Goal: Task Accomplishment & Management: Use online tool/utility

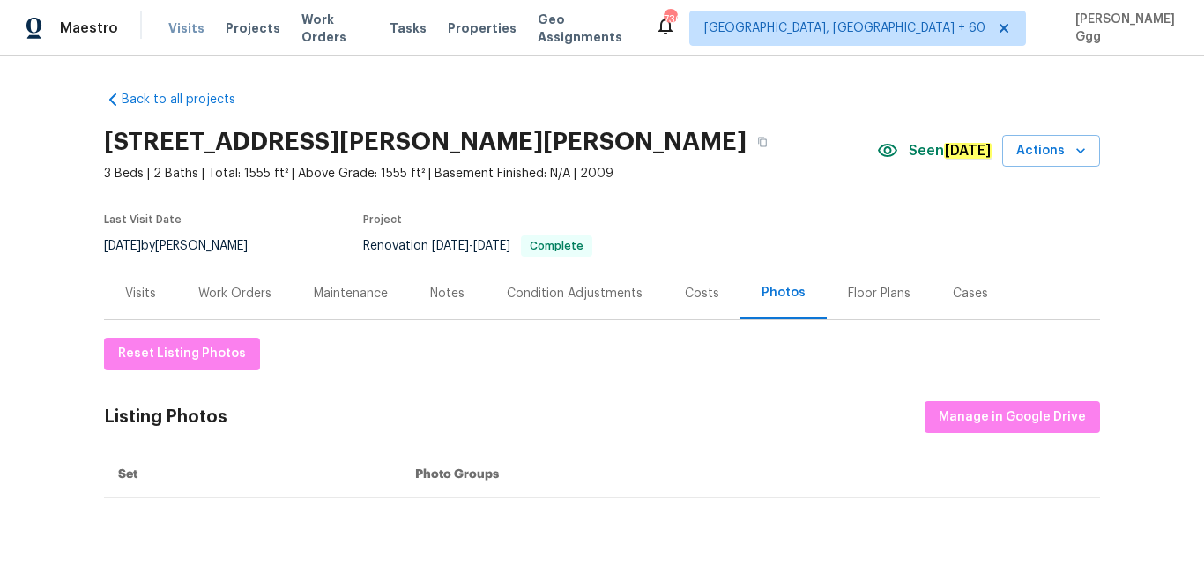
click at [177, 33] on span "Visits" at bounding box center [186, 28] width 36 height 18
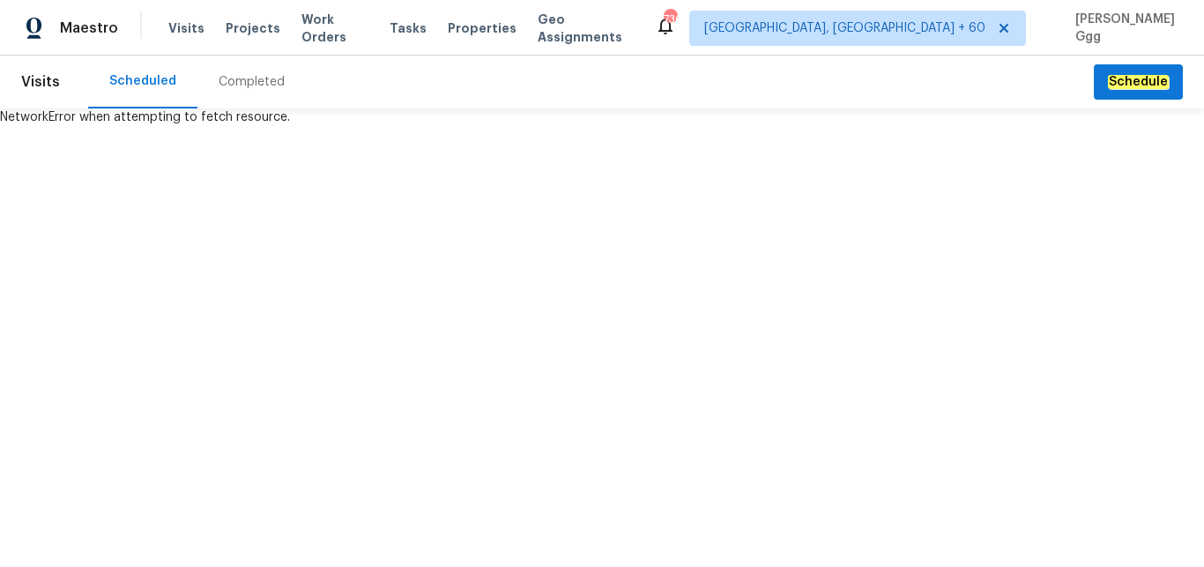
click at [234, 75] on div "Completed" at bounding box center [252, 82] width 66 height 18
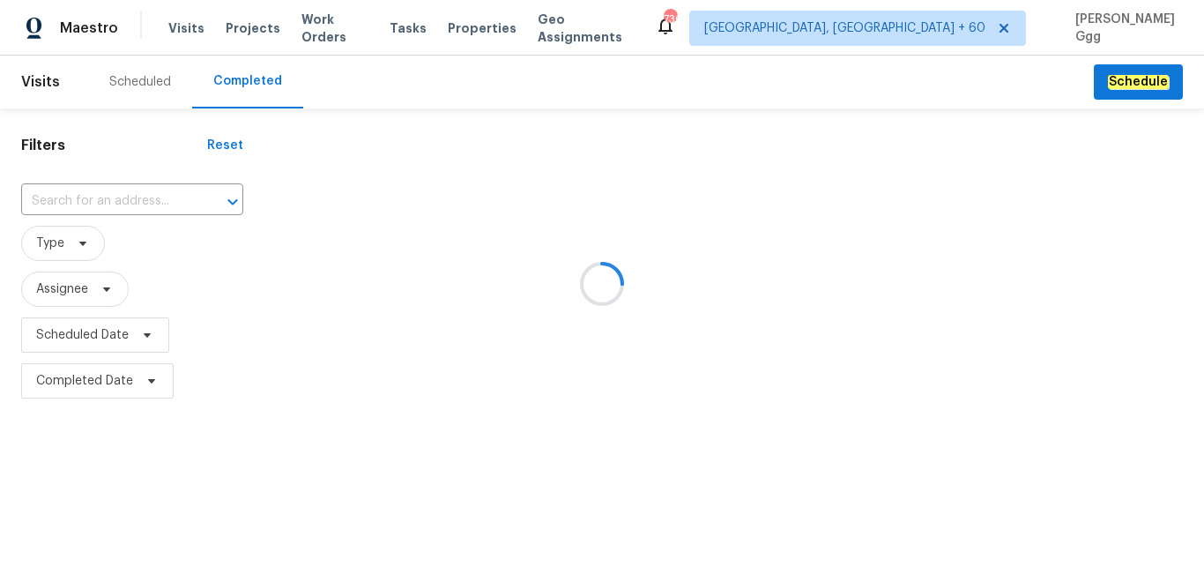
click at [112, 202] on div at bounding box center [602, 283] width 1204 height 567
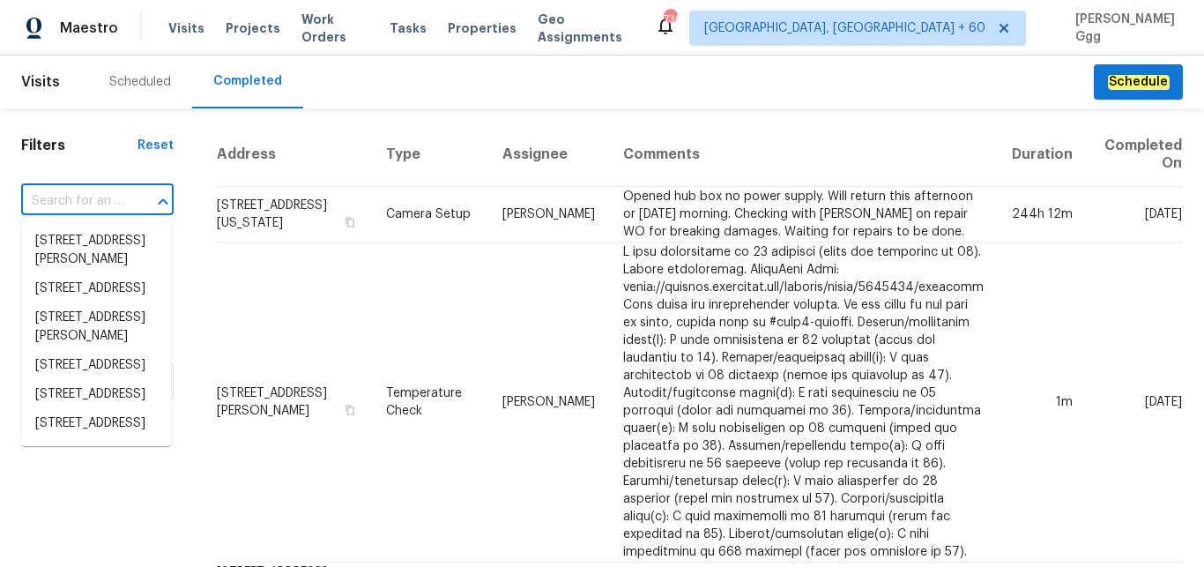
click at [71, 196] on input "text" at bounding box center [72, 201] width 103 height 27
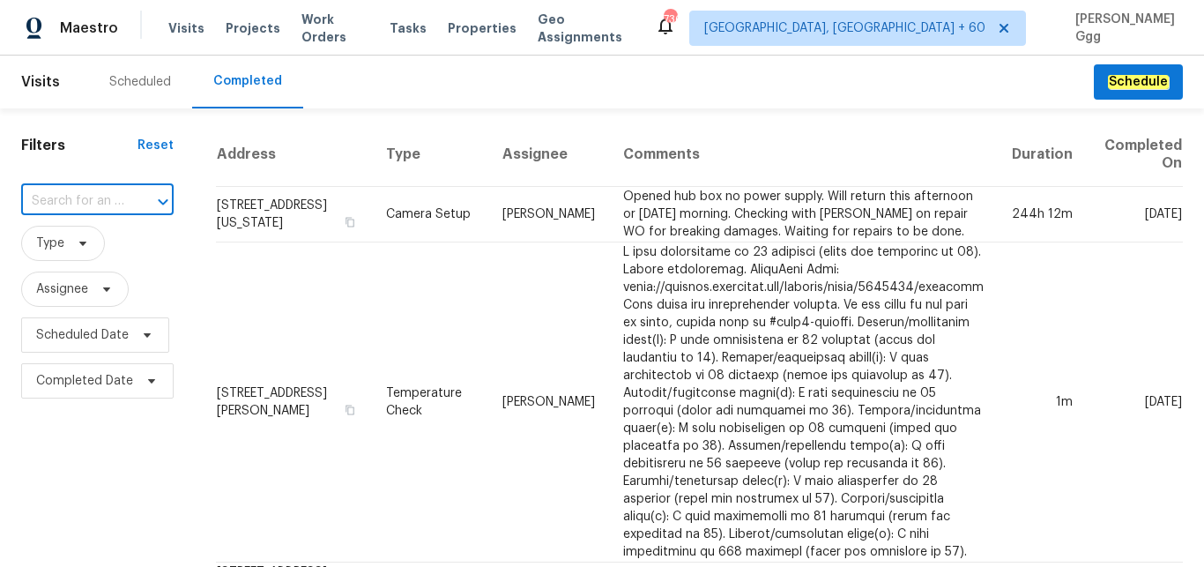
paste input "[STREET_ADDRESS]"
drag, startPoint x: 91, startPoint y: 202, endPoint x: 183, endPoint y: 194, distance: 92.0
click at [124, 194] on input "[STREET_ADDRESS]" at bounding box center [72, 201] width 103 height 27
type input "2100 Thunderbird Dr"
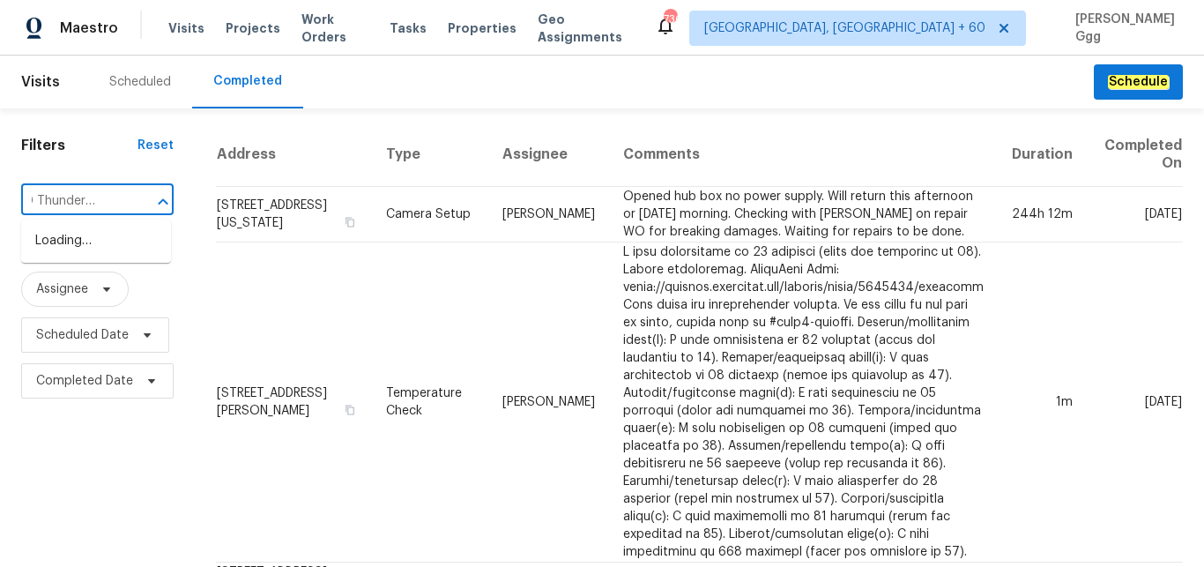
scroll to position [0, 30]
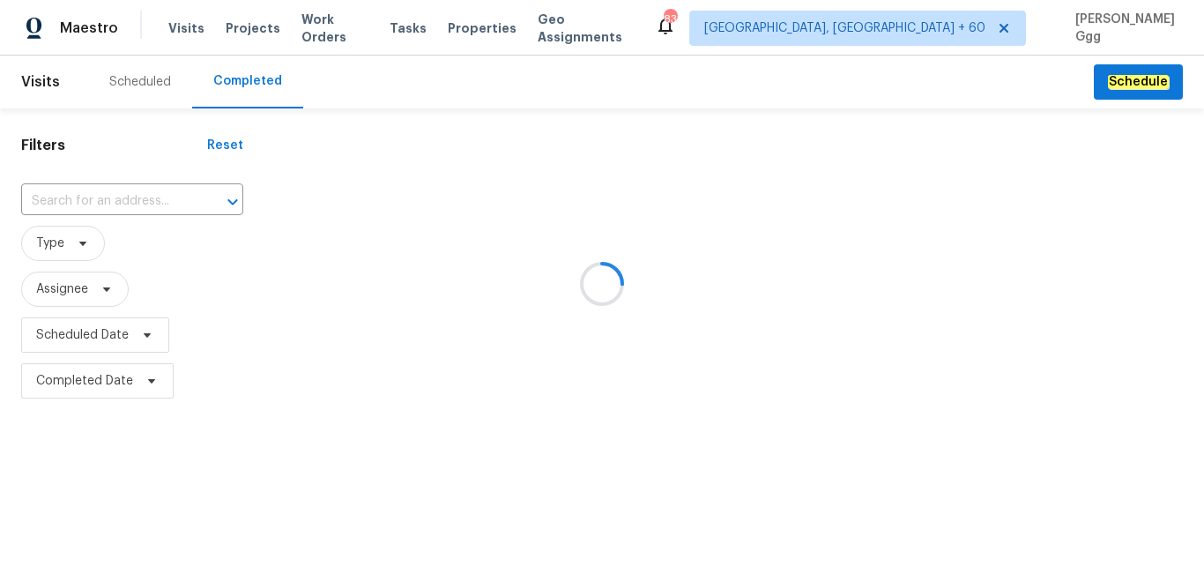
click at [62, 207] on div at bounding box center [602, 283] width 1204 height 567
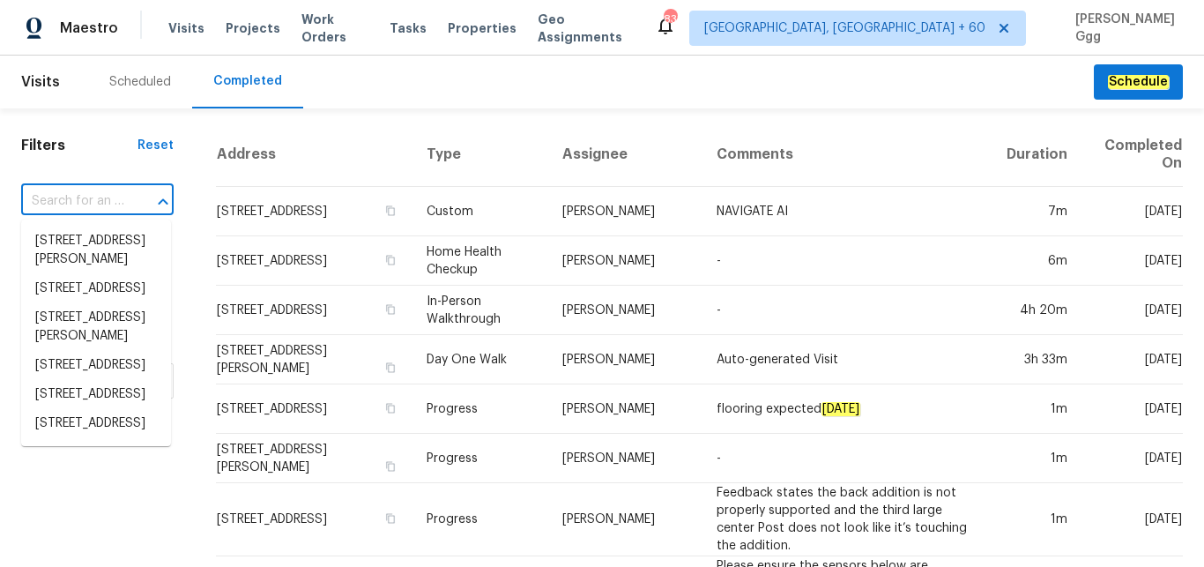
paste input "[STREET_ADDRESS]"
type input "[STREET_ADDRESS]"
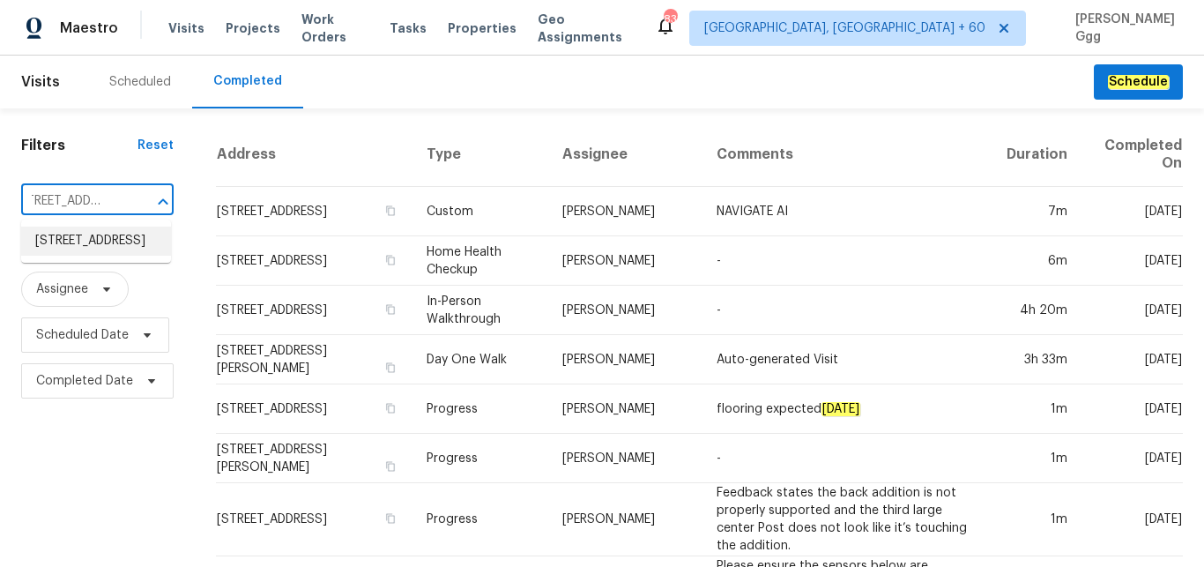
click at [92, 251] on li "[STREET_ADDRESS]" at bounding box center [96, 241] width 150 height 29
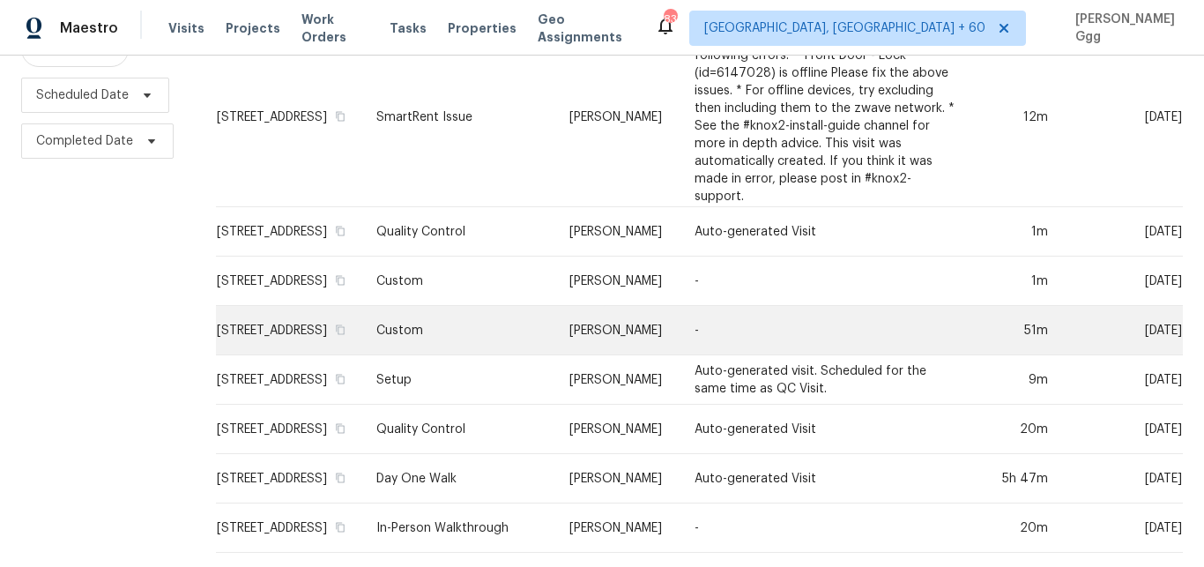
scroll to position [272, 0]
click at [464, 365] on td "Setup" at bounding box center [458, 379] width 193 height 49
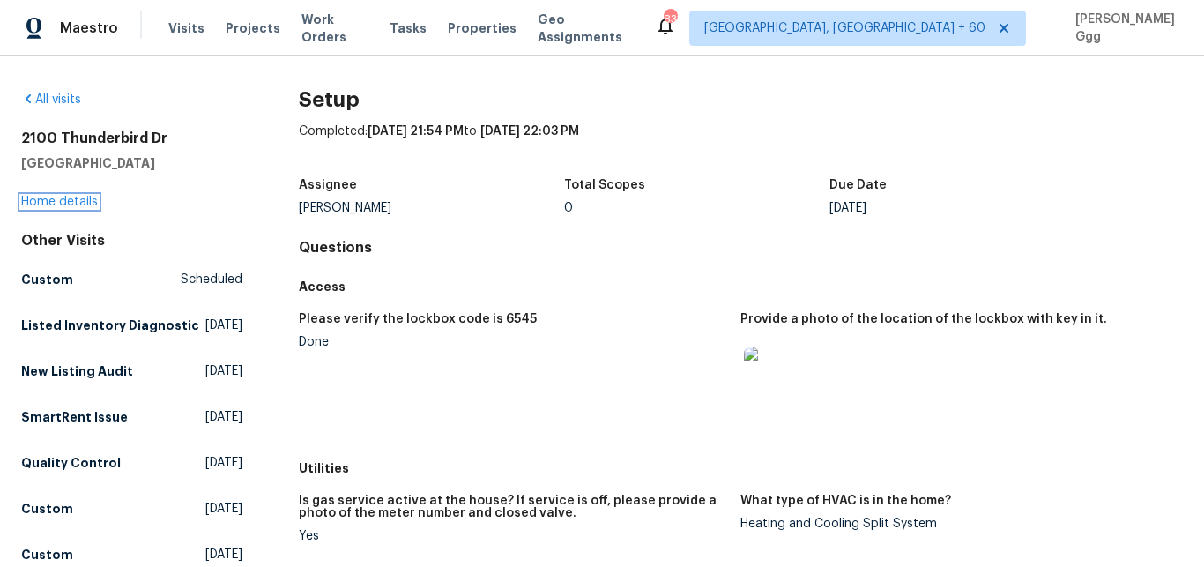
click at [36, 201] on link "Home details" at bounding box center [59, 202] width 77 height 12
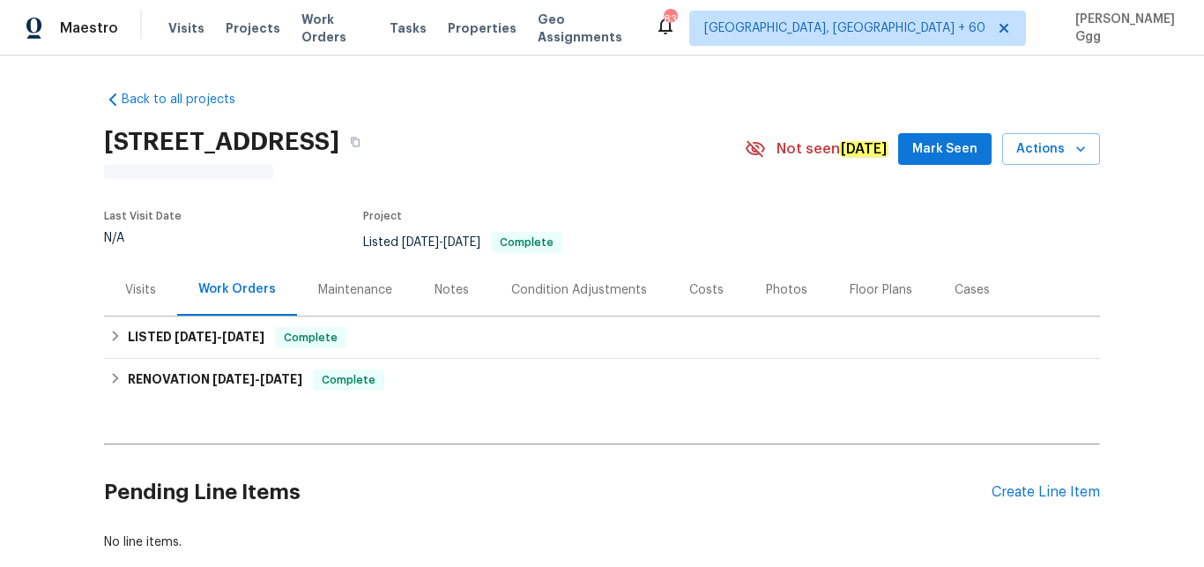
click at [766, 284] on div "Photos" at bounding box center [786, 290] width 41 height 18
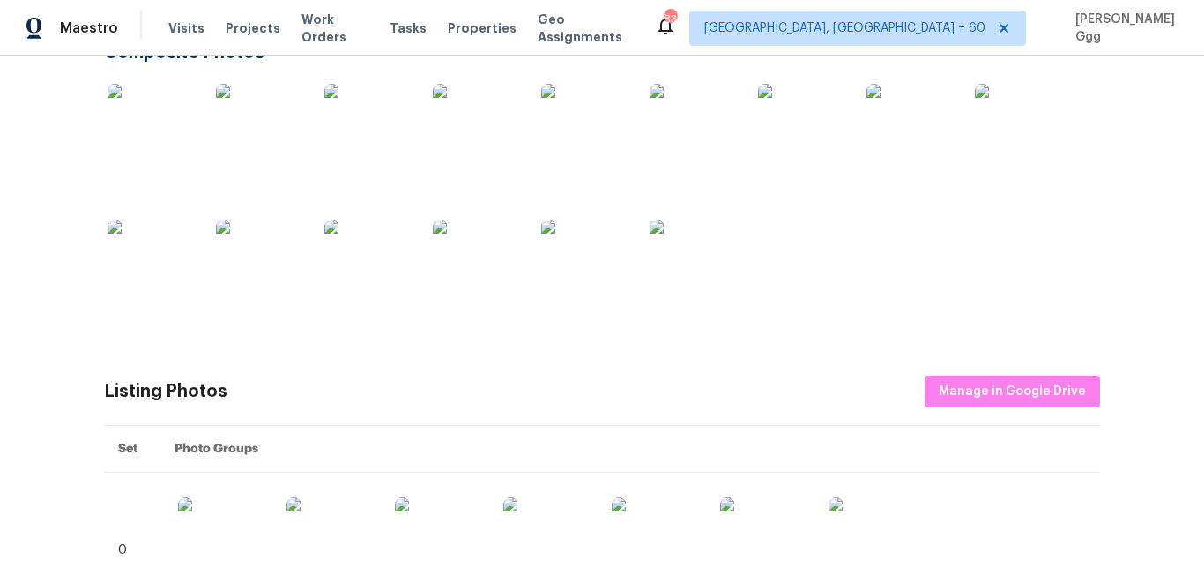
scroll to position [370, 0]
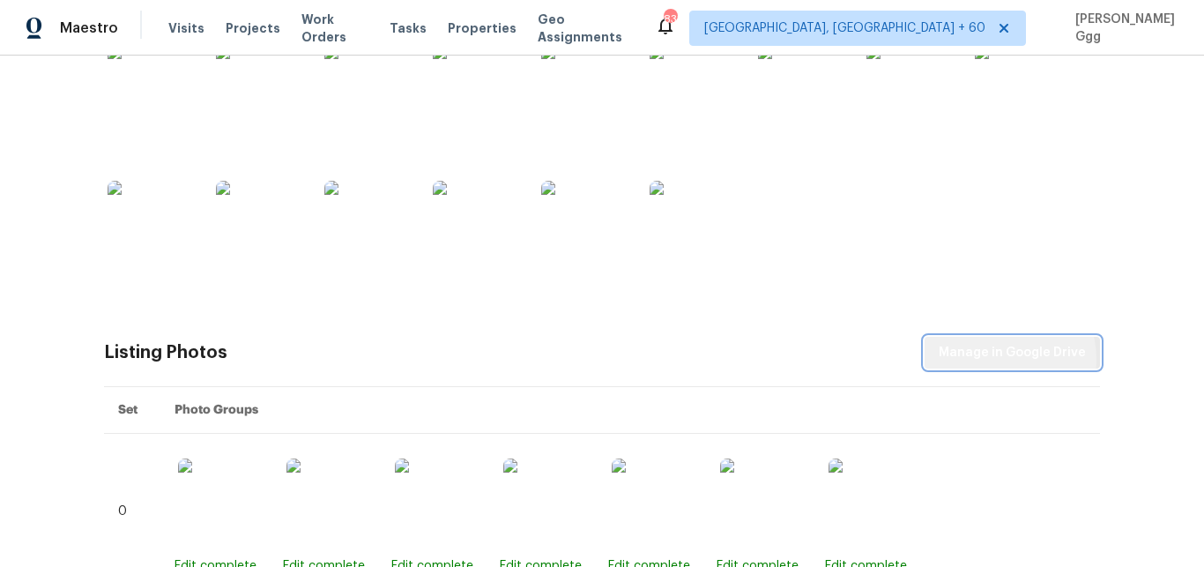
click at [998, 360] on span "Manage in Google Drive" at bounding box center [1012, 353] width 147 height 22
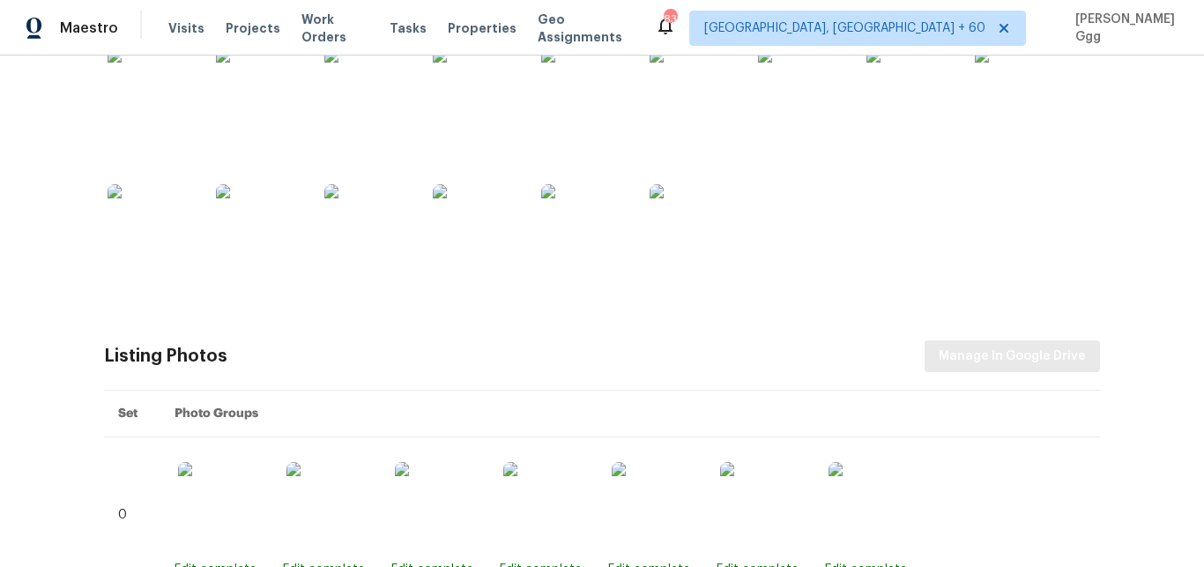
scroll to position [374, 0]
